Goal: Information Seeking & Learning: Learn about a topic

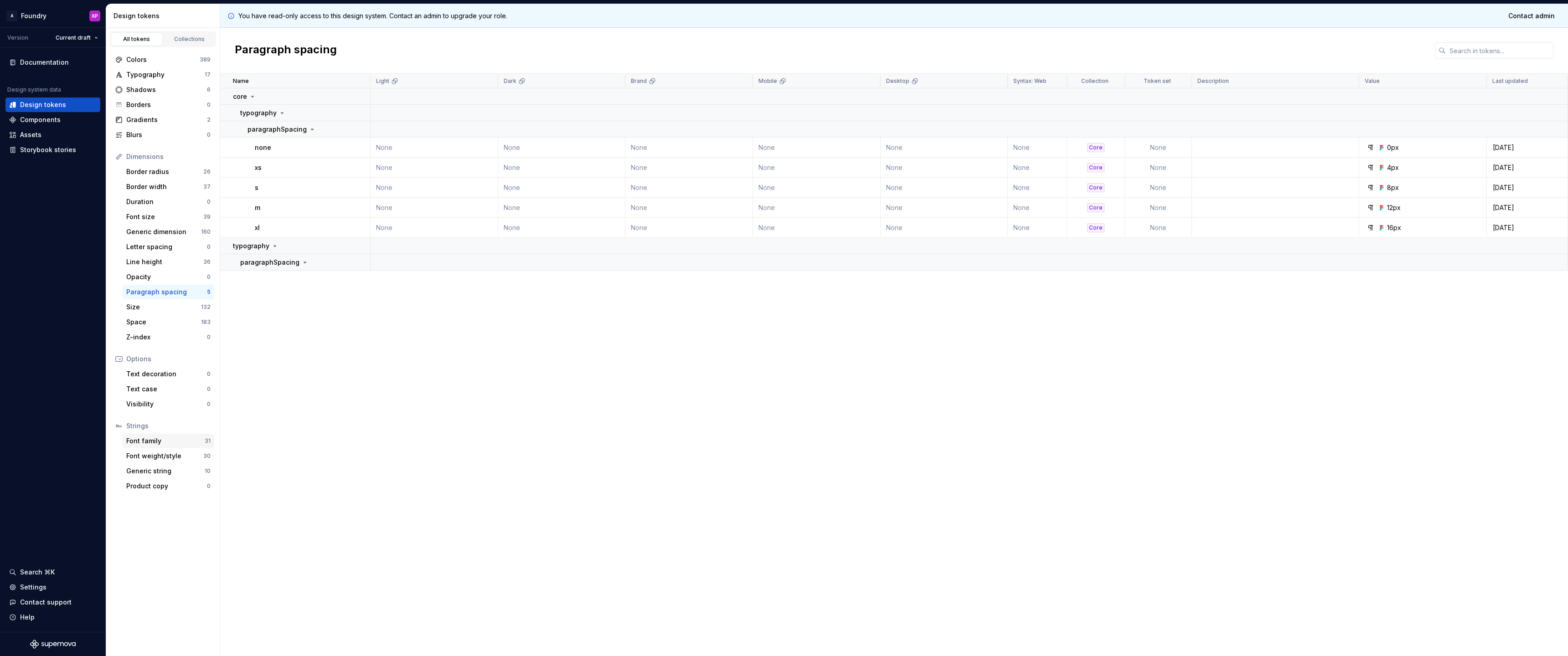
click at [174, 442] on div "Font family" at bounding box center [165, 441] width 79 height 9
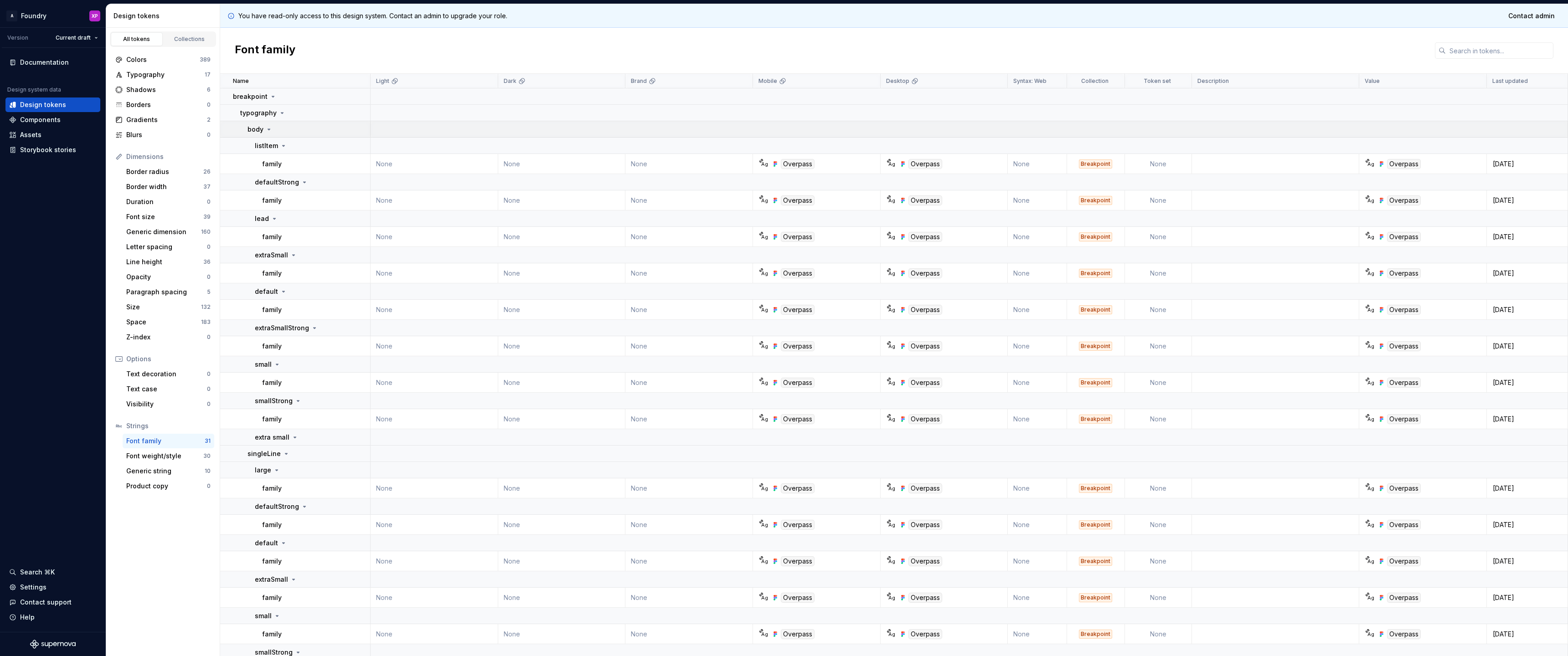
click at [264, 128] on div "body" at bounding box center [260, 129] width 25 height 9
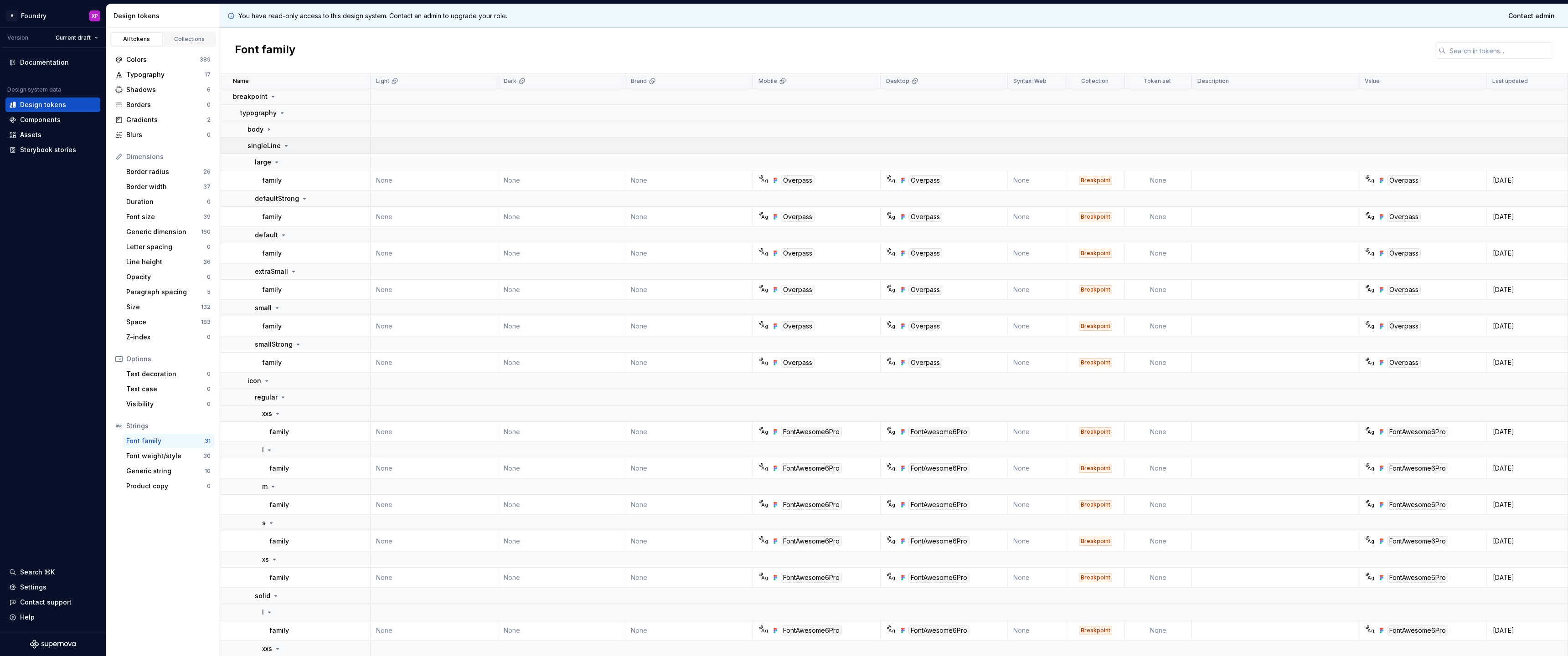
click at [267, 142] on p "singleLine" at bounding box center [264, 145] width 33 height 9
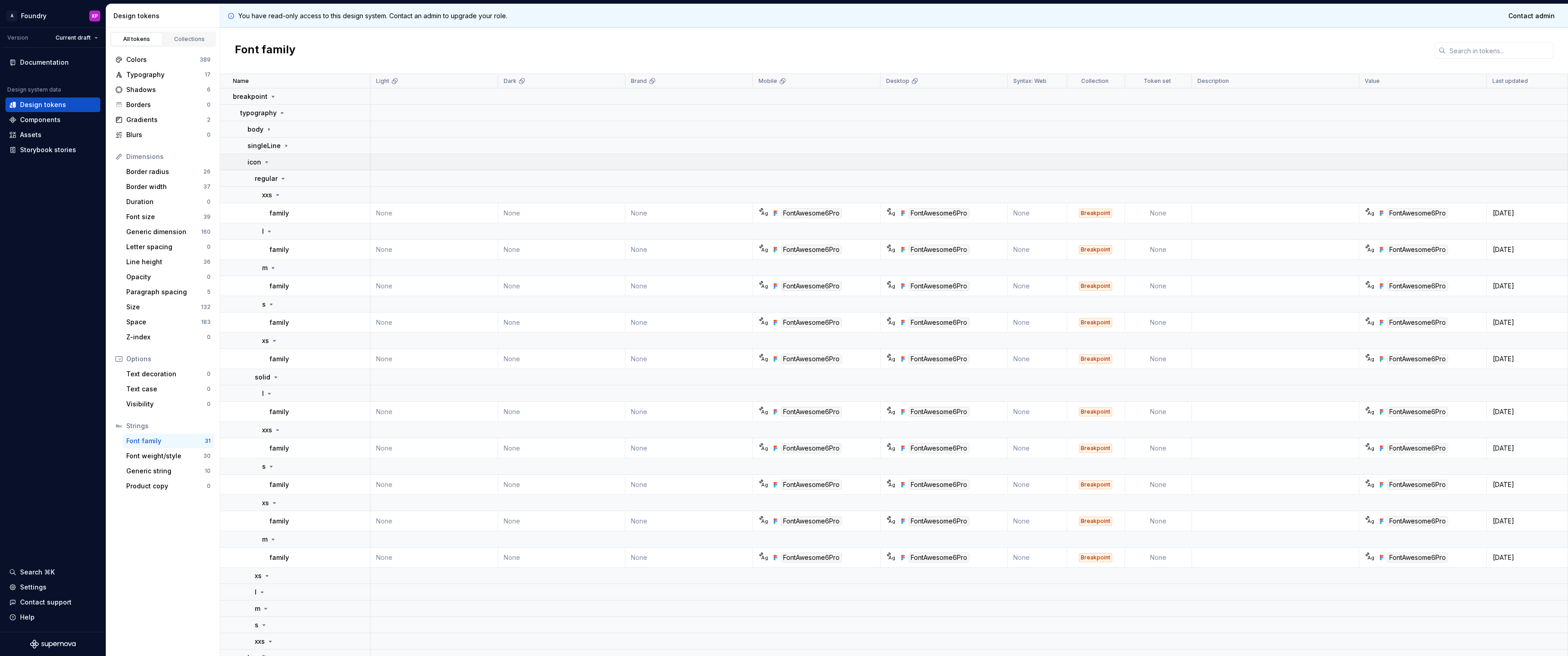
click at [266, 162] on icon at bounding box center [267, 162] width 2 height 1
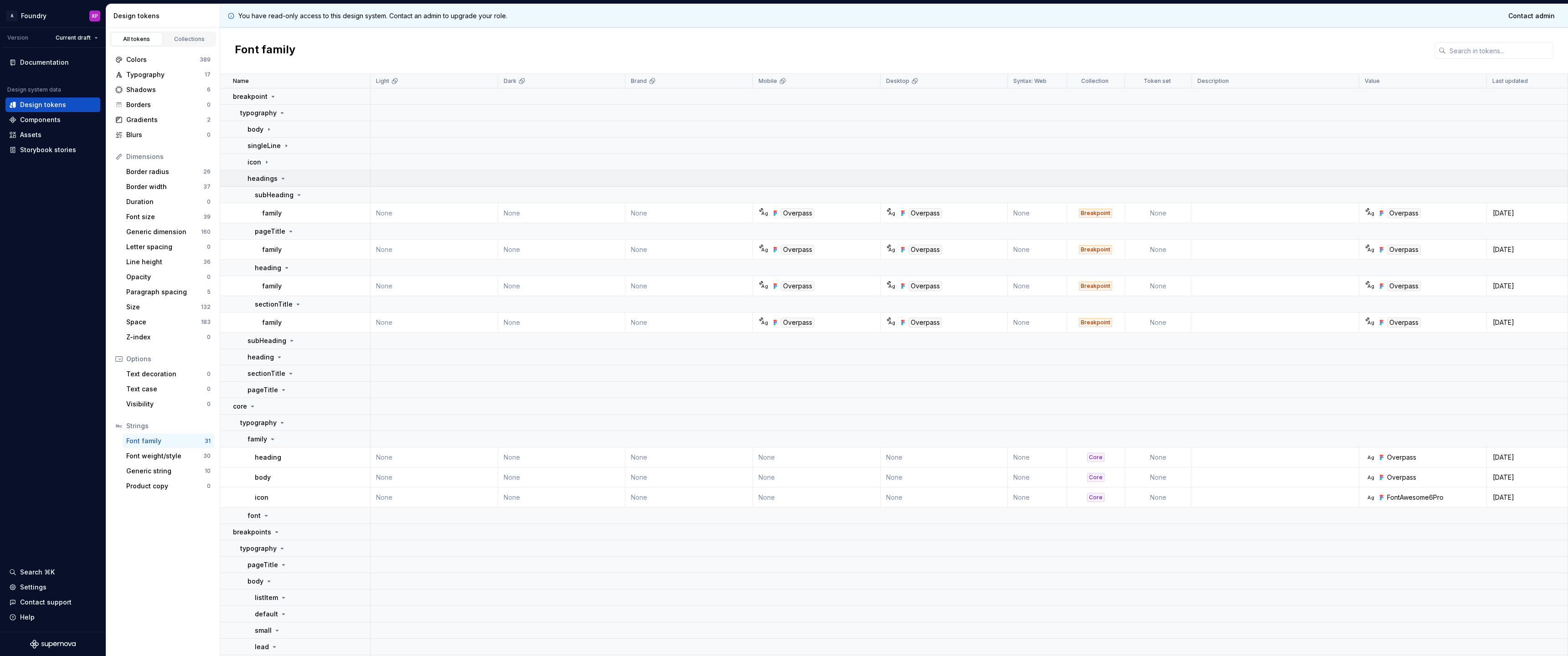
click at [260, 178] on p "headings" at bounding box center [262, 178] width 30 height 9
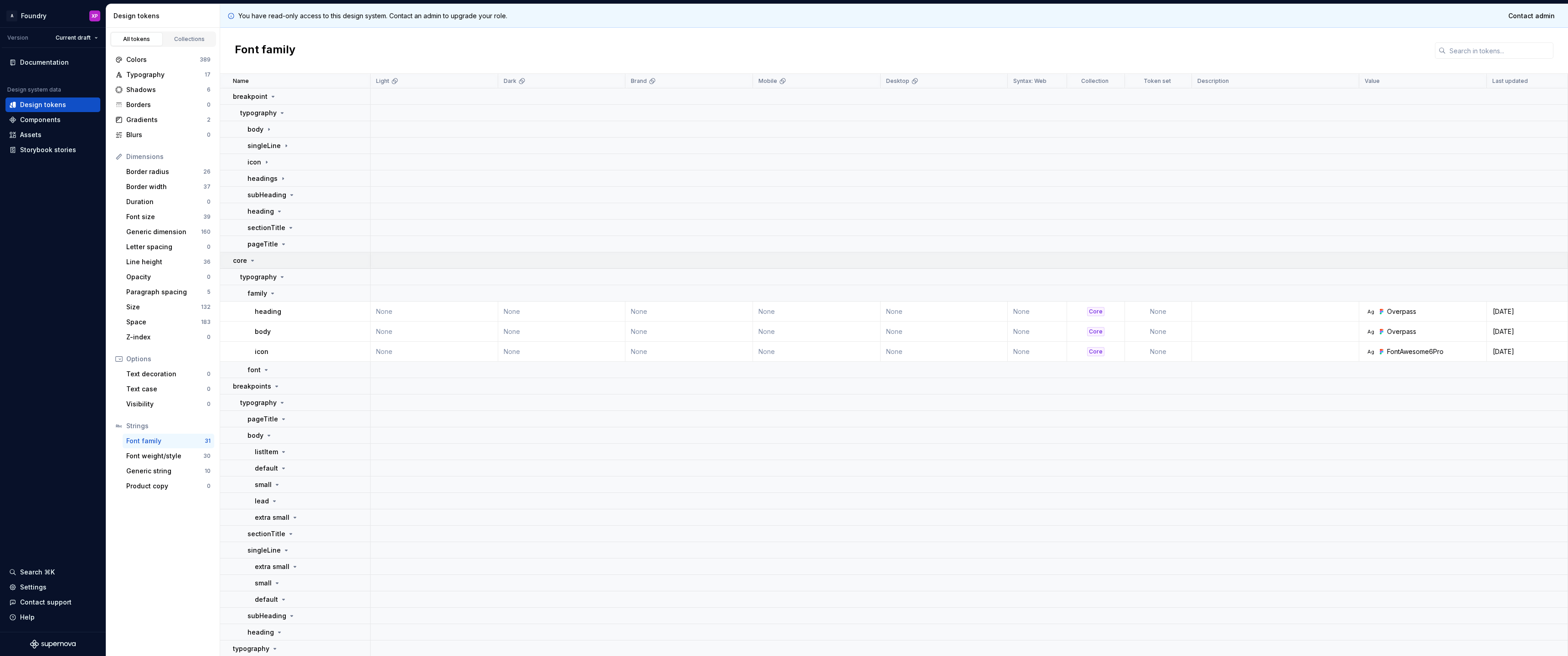
click at [254, 256] on div "core" at bounding box center [245, 260] width 23 height 9
click at [252, 160] on p "icon" at bounding box center [254, 162] width 13 height 9
